Goal: Communication & Community: Ask a question

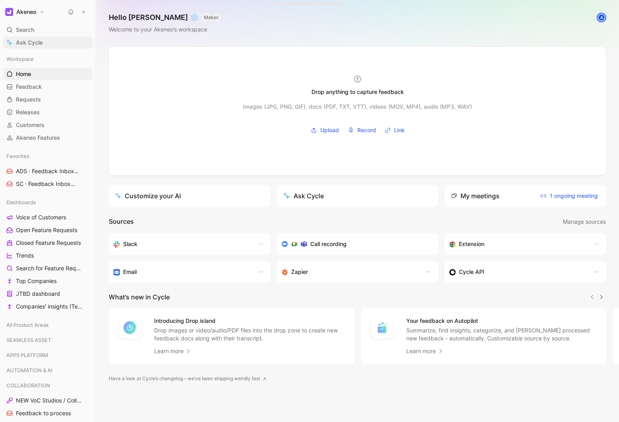
click at [42, 47] on link "Ask Cycle" at bounding box center [47, 43] width 89 height 12
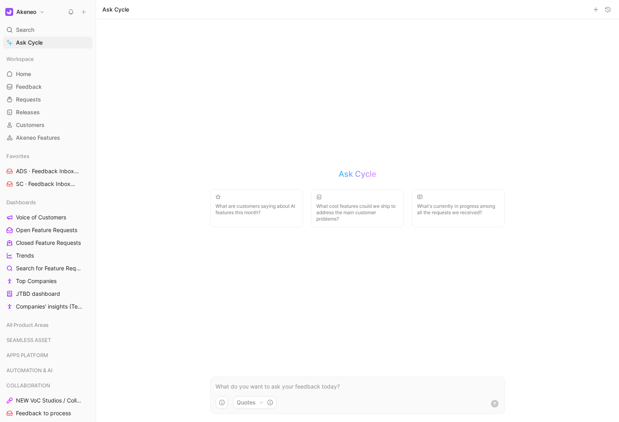
click at [218, 385] on p at bounding box center [358, 387] width 285 height 10
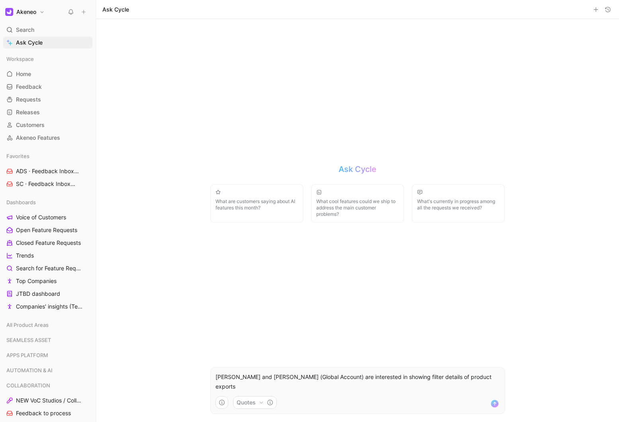
click at [213, 385] on div "[PERSON_NAME] and [PERSON_NAME] (Global Account) are interested in showing filt…" at bounding box center [358, 382] width 294 height 19
click at [273, 385] on p "it seems that [PERSON_NAME] and [PERSON_NAME] (Global Account) are interested i…" at bounding box center [358, 382] width 285 height 19
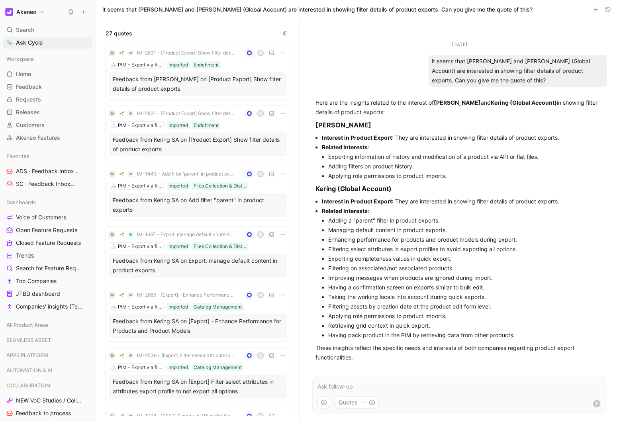
click at [169, 85] on div "Feedback from [PERSON_NAME] on [Product Export] Show filter details of product …" at bounding box center [198, 84] width 170 height 19
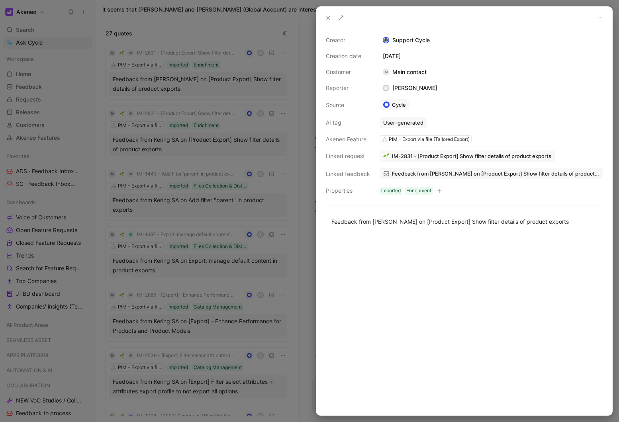
click at [175, 228] on div at bounding box center [309, 211] width 619 height 422
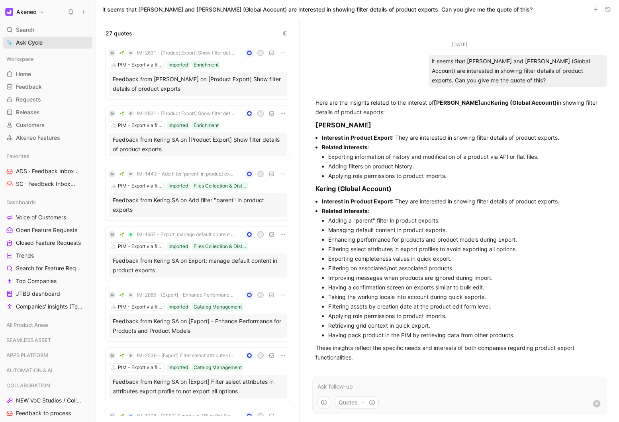
click at [27, 41] on span "Ask Cycle" at bounding box center [29, 43] width 27 height 10
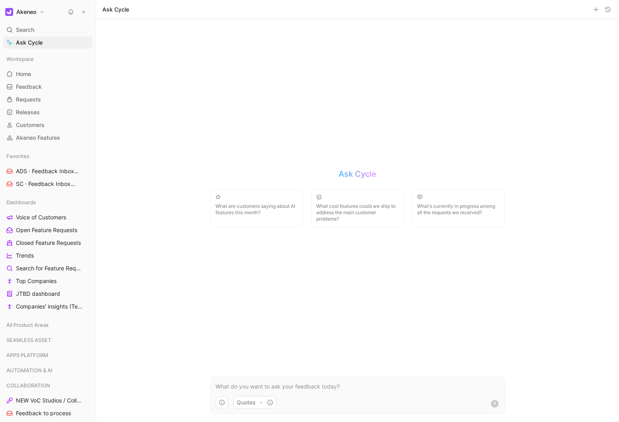
click at [249, 393] on form "Quotes" at bounding box center [357, 395] width 295 height 37
click at [244, 390] on p at bounding box center [358, 387] width 285 height 10
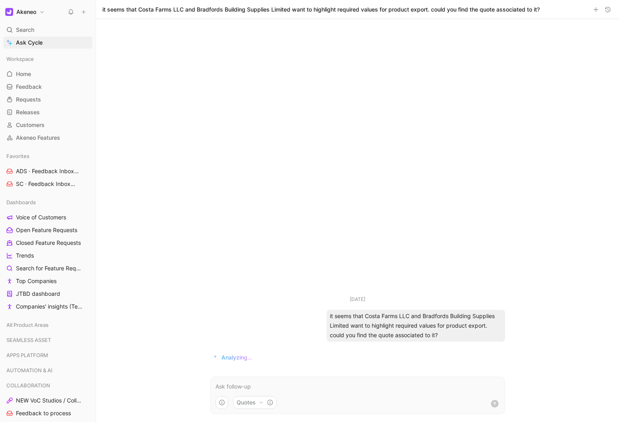
click at [274, 389] on p at bounding box center [358, 387] width 285 height 10
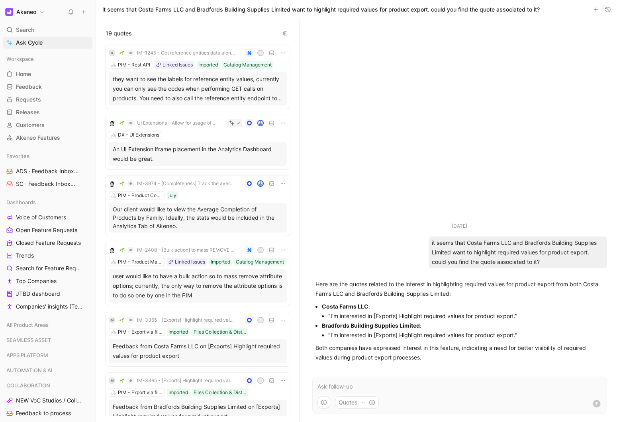
click at [186, 92] on div "they want to see the labels for reference entity values, currently you can only…" at bounding box center [198, 89] width 170 height 29
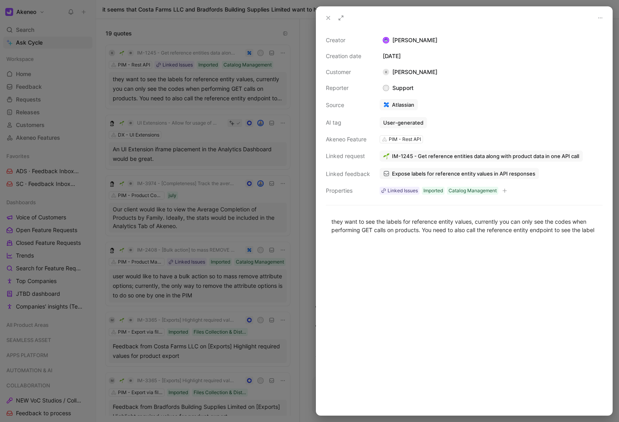
click at [186, 92] on div at bounding box center [309, 211] width 619 height 422
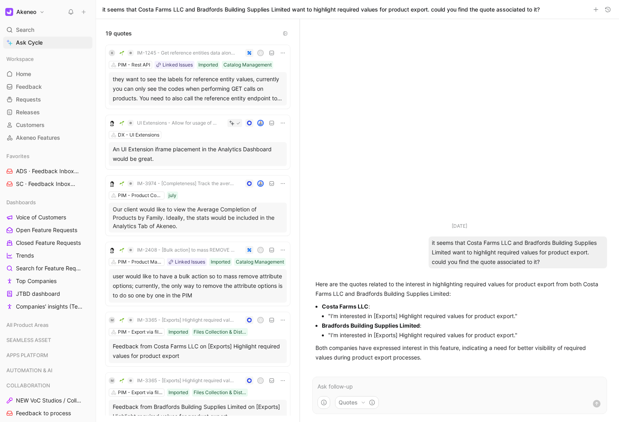
click at [189, 361] on div "Feedback from Costa Farms LLC on [Exports] Highlight required values for produc…" at bounding box center [198, 351] width 170 height 19
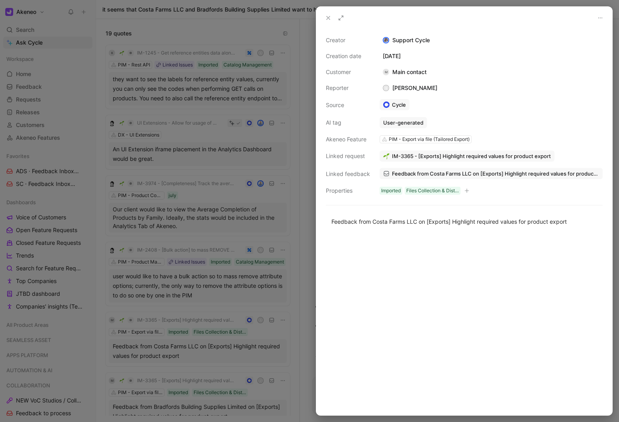
click at [431, 156] on span "IM-3365 - [Exports] Highlight required values for product export" at bounding box center [471, 156] width 159 height 7
click at [327, 18] on icon at bounding box center [328, 18] width 6 height 6
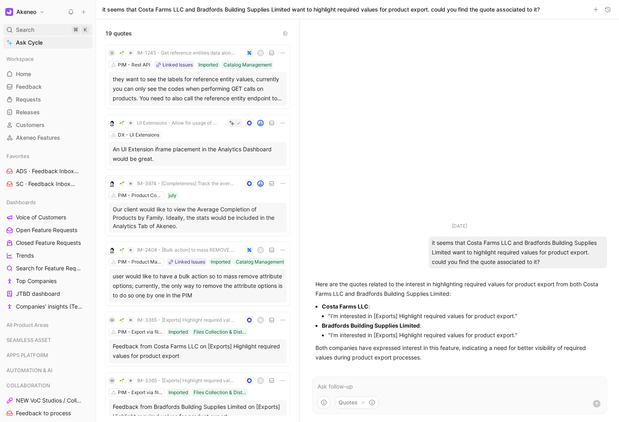
click at [30, 35] on div "Search ⌘ K" at bounding box center [47, 30] width 89 height 12
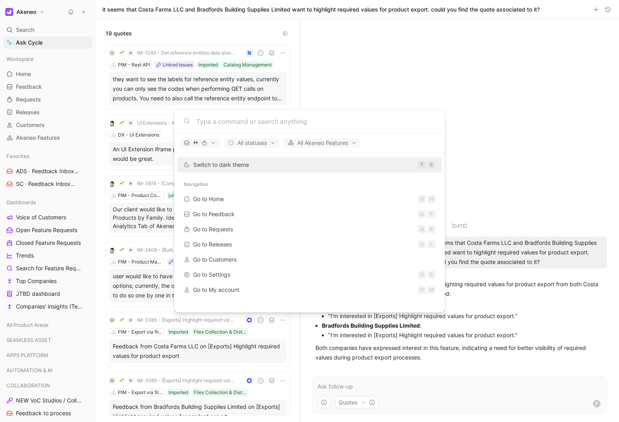
click at [28, 44] on body "Akeneo Search ⌘ K Ask Cycle Workspace Home G then H Feedback G then F Requests …" at bounding box center [309, 211] width 619 height 422
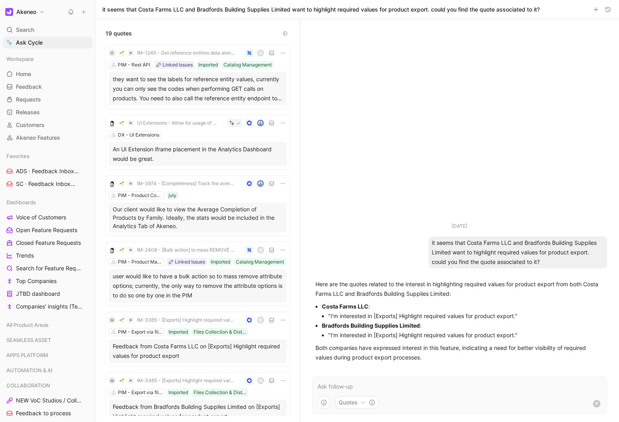
click at [28, 44] on span "Ask Cycle" at bounding box center [29, 43] width 27 height 10
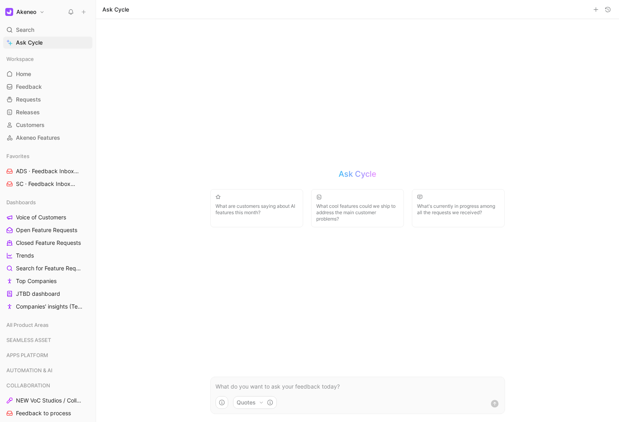
click at [224, 386] on p at bounding box center [358, 387] width 285 height 10
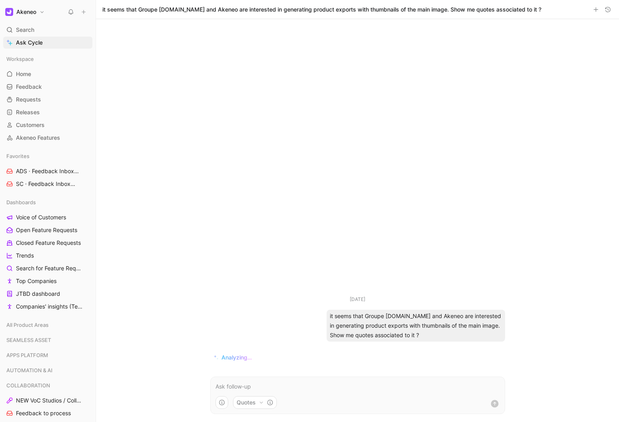
click at [241, 383] on p at bounding box center [358, 387] width 285 height 10
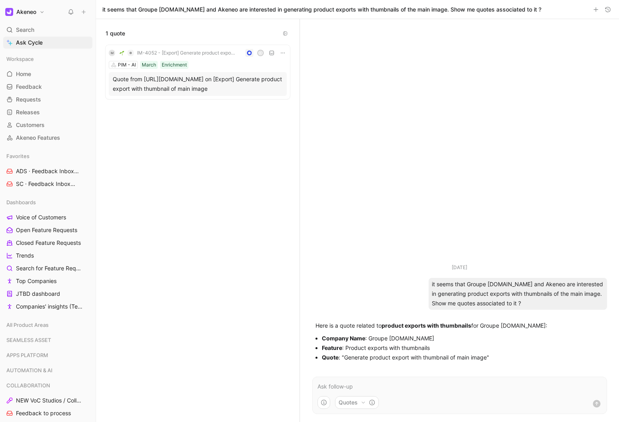
click at [169, 84] on div "Quote from [URL][DOMAIN_NAME] on [Export] Generate product export with thumbnai…" at bounding box center [198, 84] width 170 height 19
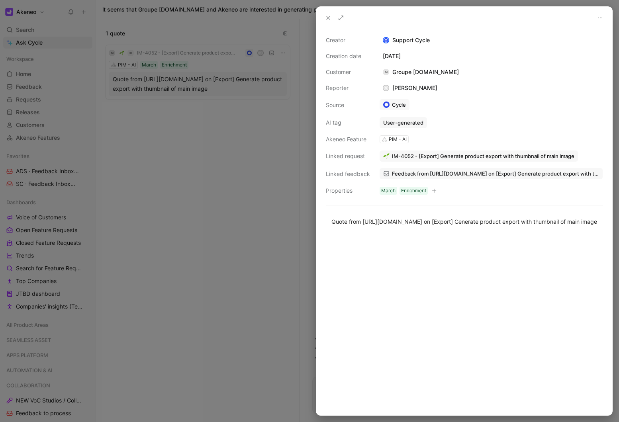
click at [460, 158] on span "IM-4052 - [Export] Generate product export with thumbnail of main image" at bounding box center [483, 156] width 183 height 7
click at [249, 201] on div at bounding box center [309, 211] width 619 height 422
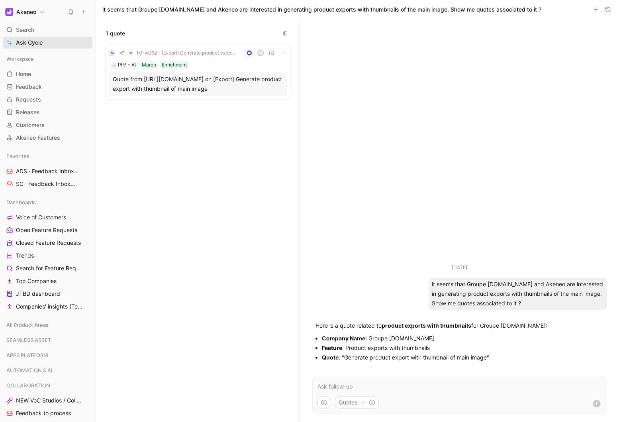
click at [29, 42] on span "Ask Cycle" at bounding box center [29, 43] width 27 height 10
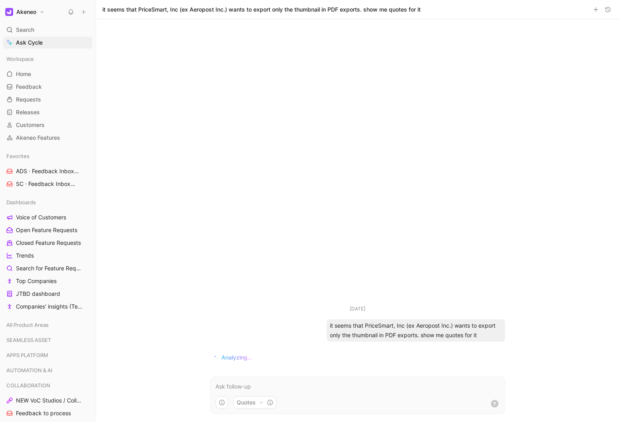
click at [243, 387] on p at bounding box center [358, 387] width 285 height 10
click at [219, 387] on p at bounding box center [358, 387] width 285 height 10
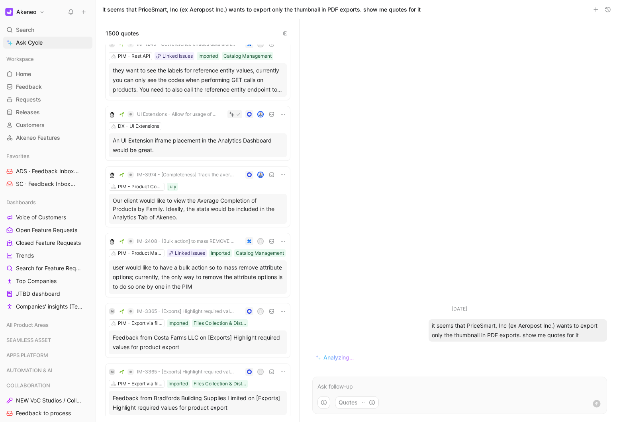
scroll to position [12, 0]
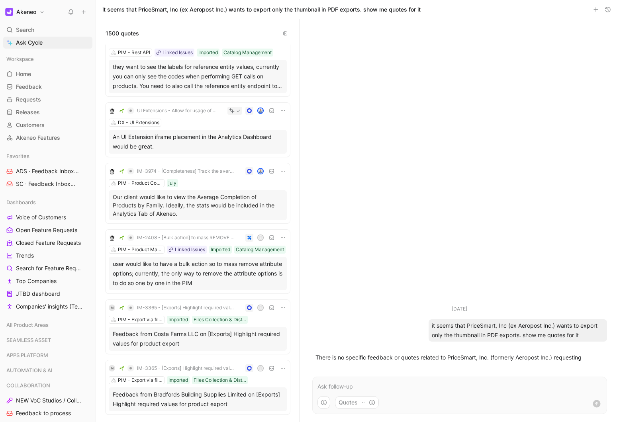
click at [187, 347] on div "Feedback from Costa Farms LLC on [Exports] Highlight required values for produc…" at bounding box center [198, 339] width 170 height 19
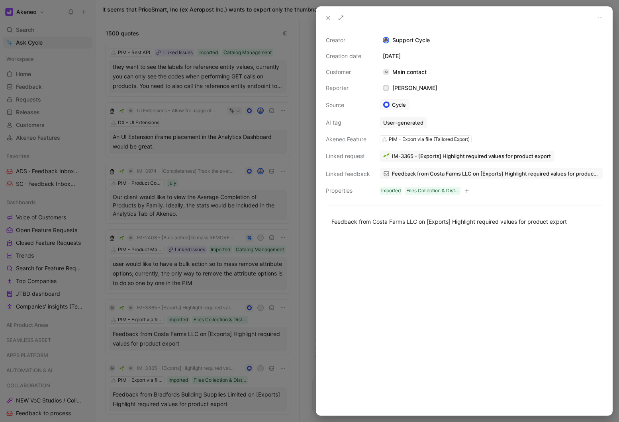
click at [275, 161] on div at bounding box center [309, 211] width 619 height 422
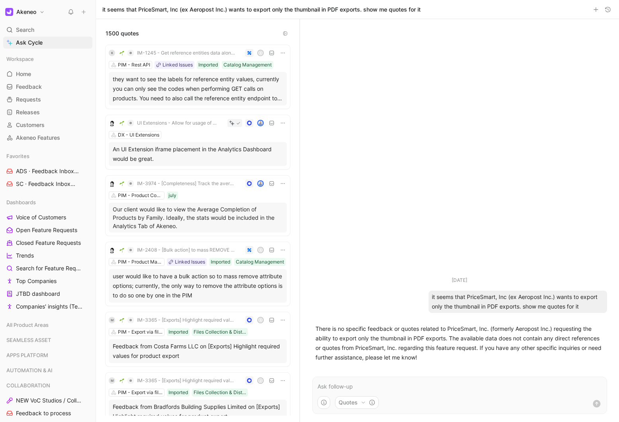
scroll to position [1, 0]
click at [198, 86] on div "they want to see the labels for reference entity values, currently you can only…" at bounding box center [198, 88] width 170 height 29
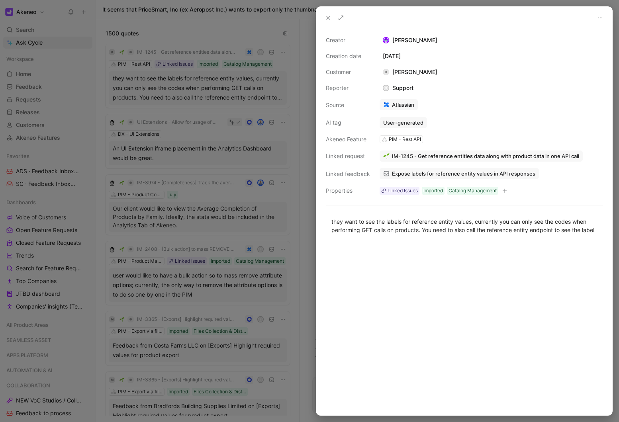
click at [192, 137] on div at bounding box center [309, 211] width 619 height 422
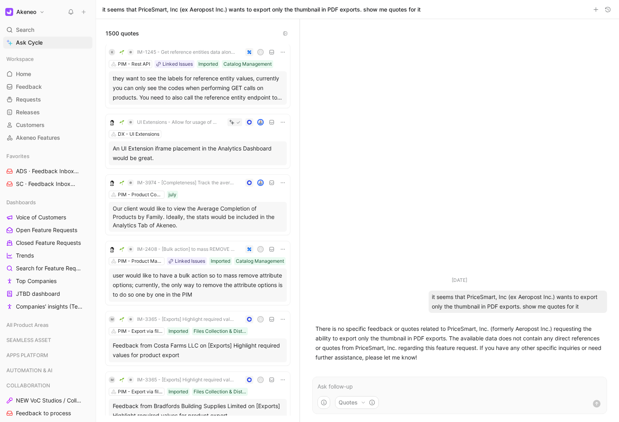
click at [200, 150] on div "An UI Extension iframe placement in the Analytics Dashboard would be great." at bounding box center [198, 153] width 170 height 19
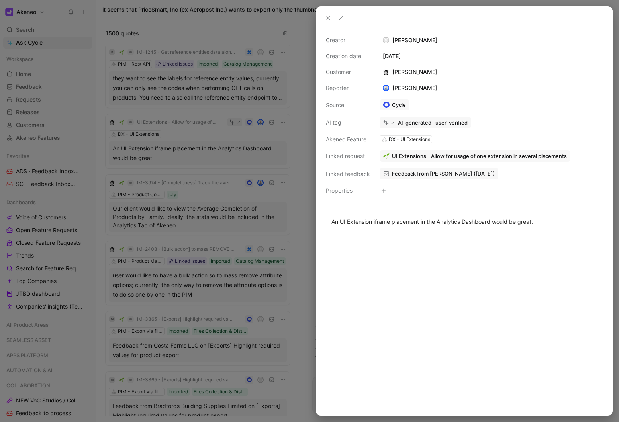
click at [204, 157] on div at bounding box center [309, 211] width 619 height 422
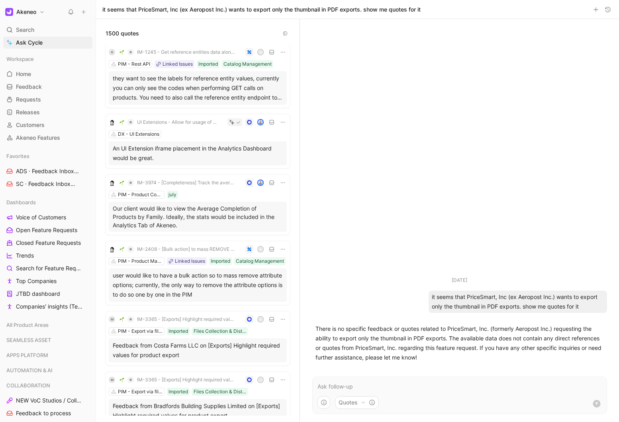
click at [207, 202] on div "Our client would like to view the Average Completion of Products by Family. Ide…" at bounding box center [198, 217] width 178 height 30
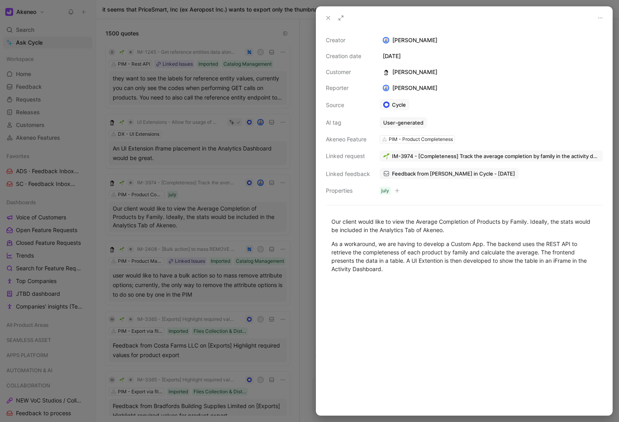
click at [198, 137] on div at bounding box center [309, 211] width 619 height 422
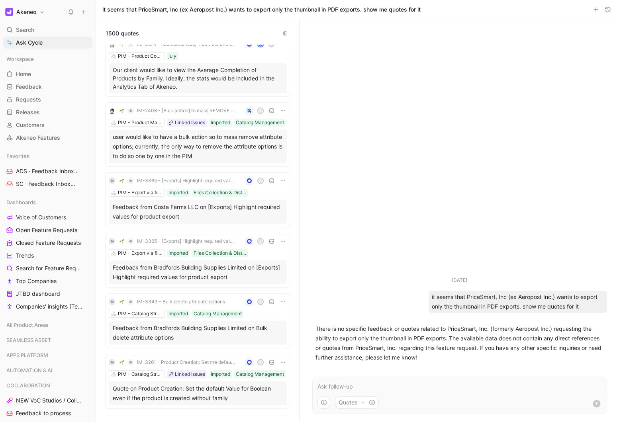
scroll to position [143, 0]
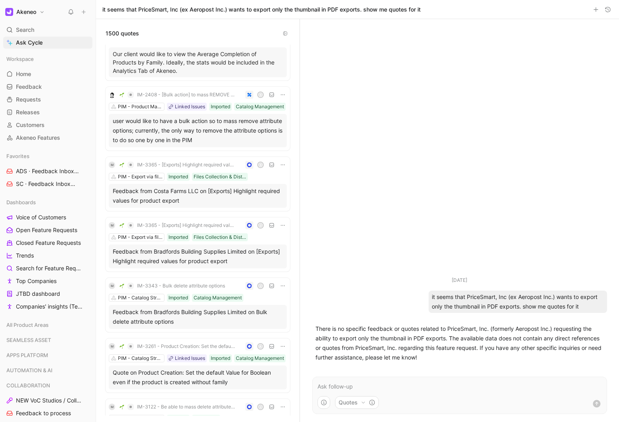
click at [212, 201] on div "Feedback from Costa Farms LLC on [Exports] Highlight required values for produc…" at bounding box center [198, 196] width 170 height 19
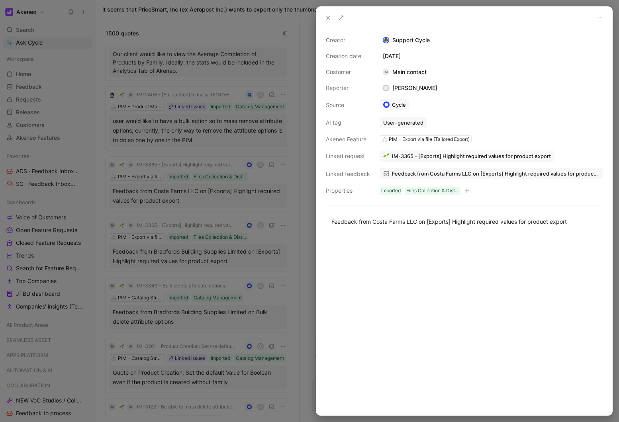
click at [181, 139] on div at bounding box center [309, 211] width 619 height 422
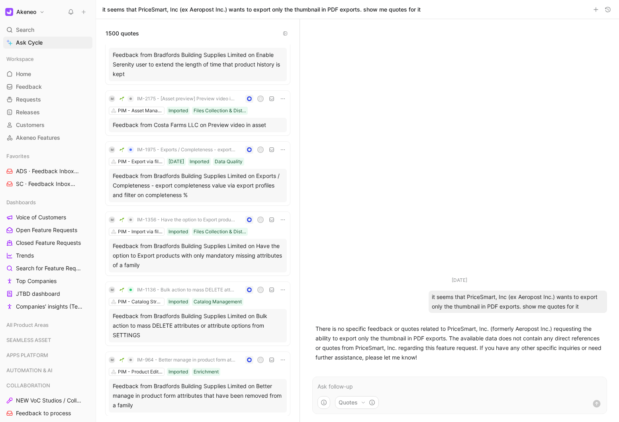
scroll to position [780, 0]
click at [29, 173] on span "ADS · Feedback Inbox DIGITAL SHOWROOM" at bounding box center [44, 171] width 56 height 8
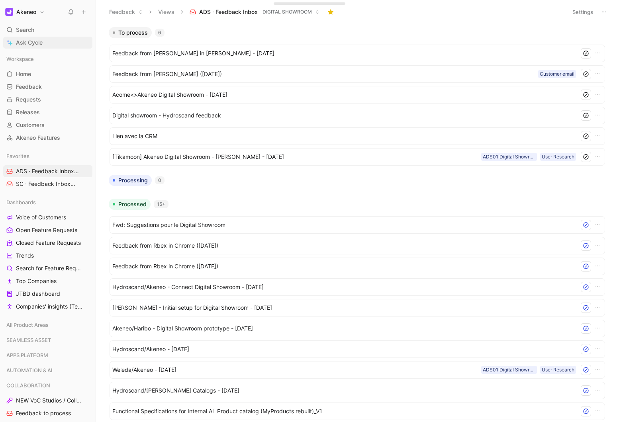
click at [33, 45] on span "Ask Cycle" at bounding box center [29, 43] width 27 height 10
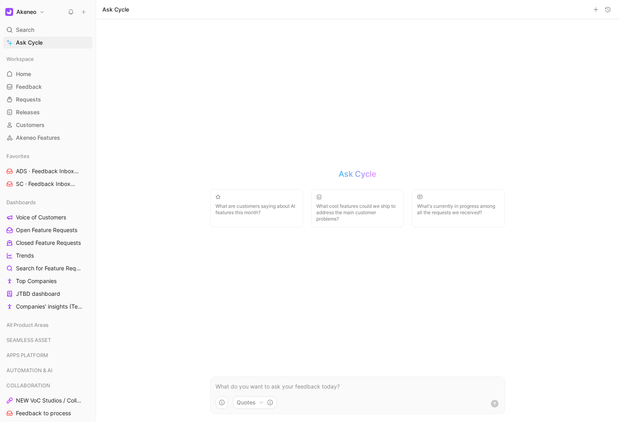
click at [225, 383] on p at bounding box center [358, 387] width 285 height 10
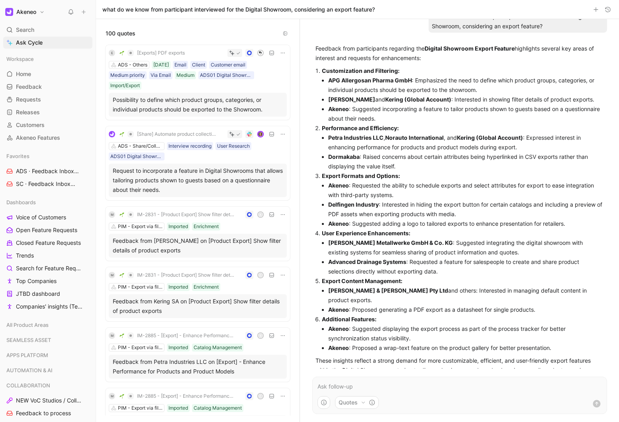
scroll to position [33, 0]
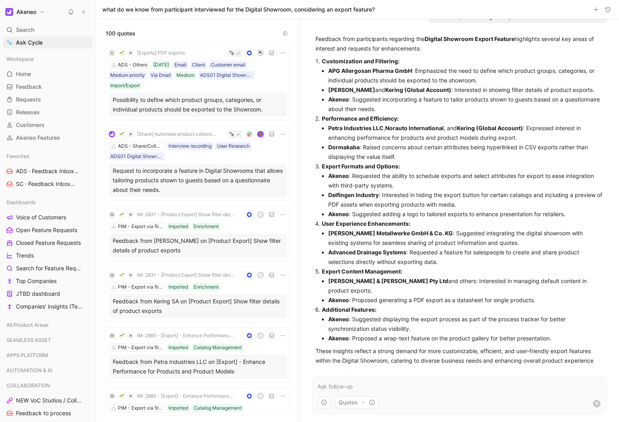
click at [324, 380] on form "Quotes" at bounding box center [459, 395] width 295 height 37
click at [327, 387] on p at bounding box center [460, 387] width 285 height 10
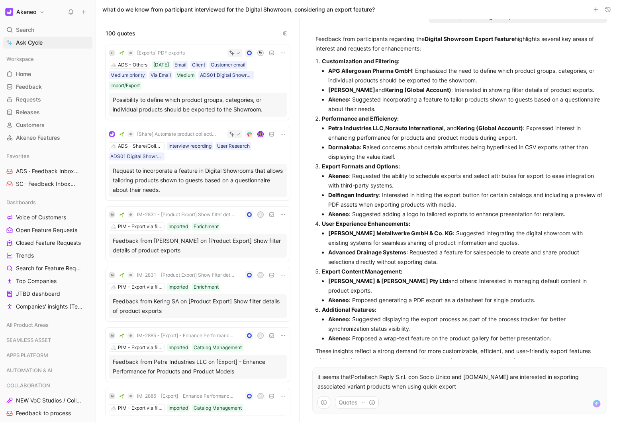
click at [352, 378] on p "it seems thatPortaltech Reply S.r.l. con Socio Unico and [DOMAIN_NAME] are inte…" at bounding box center [460, 382] width 285 height 19
click at [456, 388] on p "it seems that Portaltech Reply S.r.l. con Socio Unico and [DOMAIN_NAME] are int…" at bounding box center [460, 382] width 285 height 19
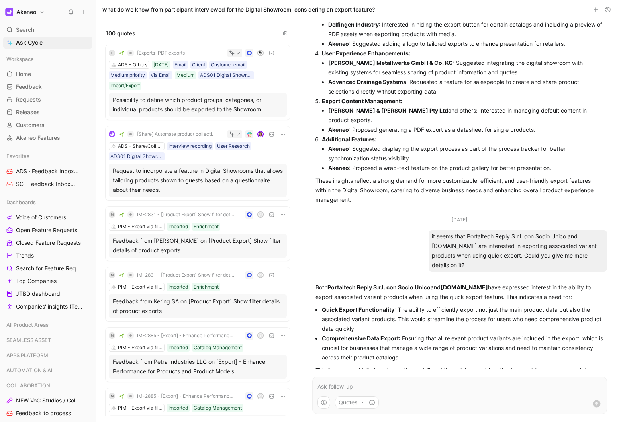
scroll to position [213, 0]
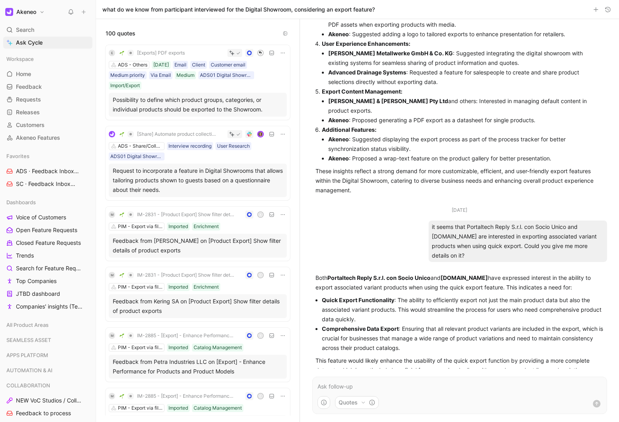
click at [368, 395] on form "Quotes" at bounding box center [459, 395] width 295 height 37
click at [362, 389] on p at bounding box center [460, 387] width 285 height 10
click at [366, 402] on button "Quotes" at bounding box center [357, 403] width 44 height 13
click at [366, 402] on html "Akeneo Search ⌘ K Ask Cycle Workspace Home G then H Feedback G then F Requests …" at bounding box center [309, 211] width 619 height 422
click at [345, 386] on p at bounding box center [460, 387] width 285 height 10
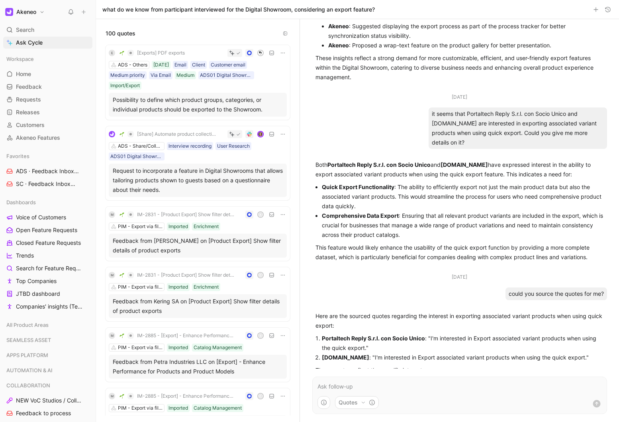
scroll to position [336, 0]
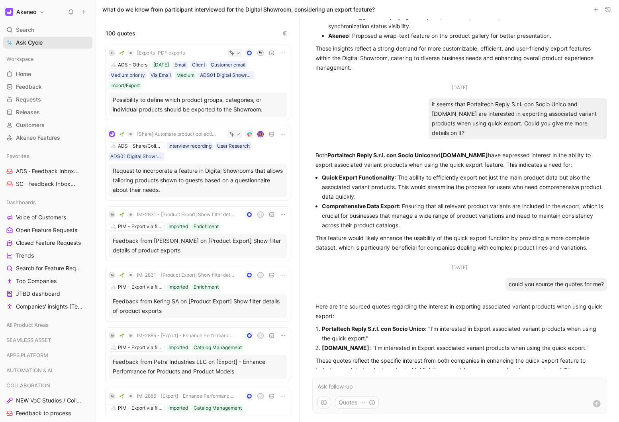
click at [28, 42] on span "Ask Cycle" at bounding box center [29, 43] width 27 height 10
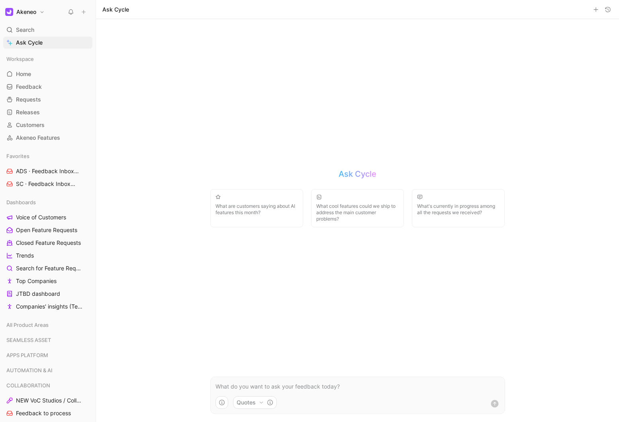
click at [230, 386] on p at bounding box center [358, 387] width 285 height 10
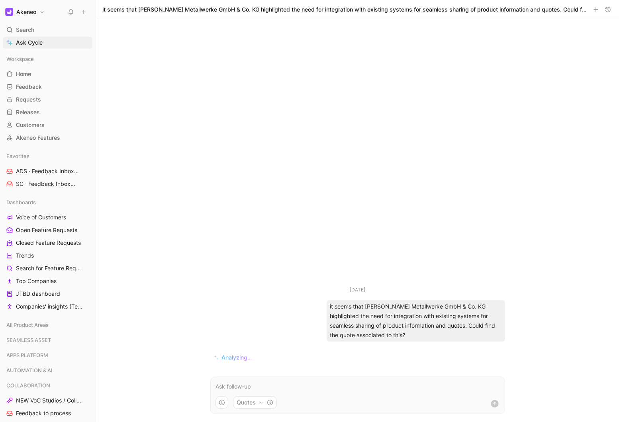
click at [362, 397] on div "Quotes" at bounding box center [358, 406] width 294 height 18
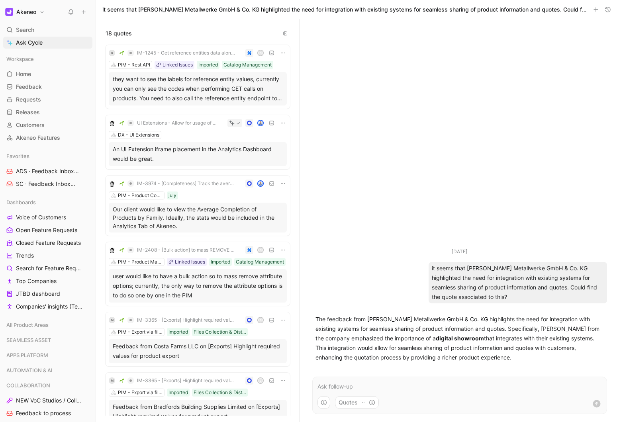
drag, startPoint x: 485, startPoint y: 357, endPoint x: 315, endPoint y: 320, distance: 173.6
click at [315, 320] on div "The feedback from [PERSON_NAME] Metallwerke GmbH & Co. KG highlights the need f…" at bounding box center [459, 339] width 295 height 54
copy p "The feedback from [PERSON_NAME] Metallwerke GmbH & Co. KG highlights the need f…"
